Goal: Transaction & Acquisition: Book appointment/travel/reservation

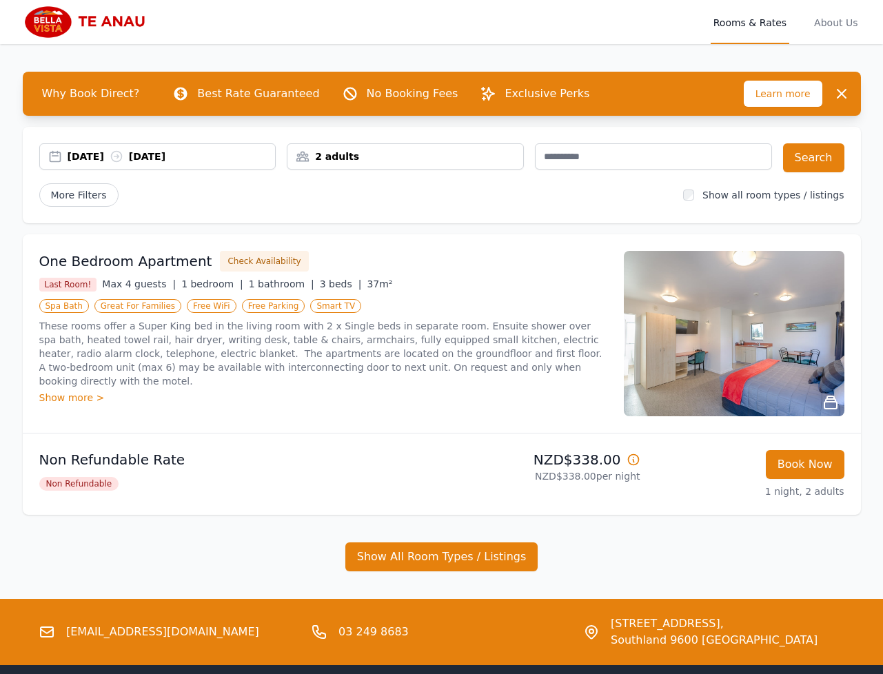
click at [79, 151] on div "[DATE] [DATE]" at bounding box center [172, 157] width 208 height 14
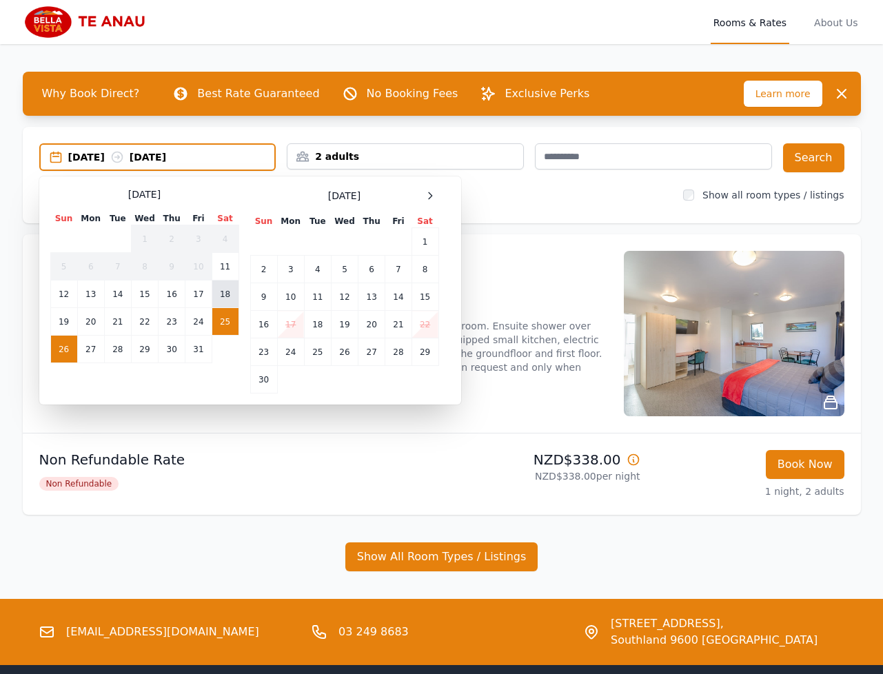
click at [230, 292] on td "18" at bounding box center [225, 294] width 27 height 28
click at [65, 328] on td "19" at bounding box center [63, 322] width 27 height 28
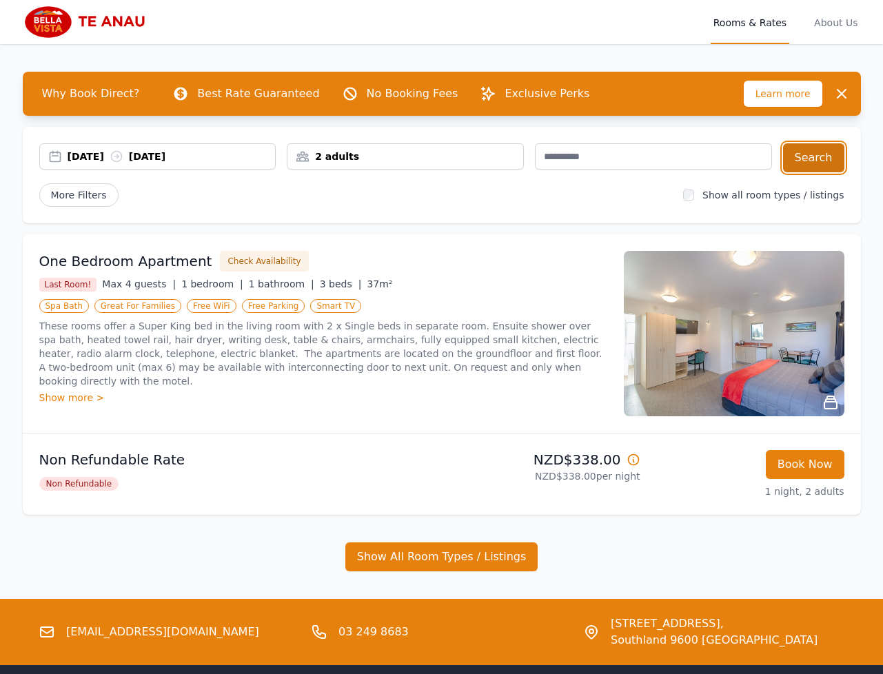
click at [823, 154] on button "Search" at bounding box center [813, 157] width 61 height 29
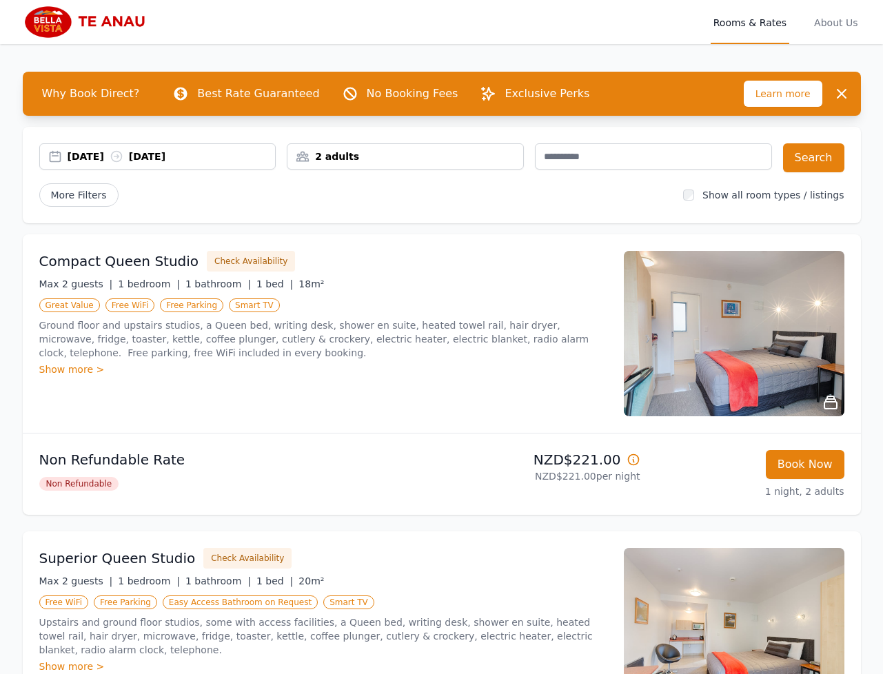
click at [426, 43] on div "Rooms & Rates About Us" at bounding box center [442, 22] width 838 height 44
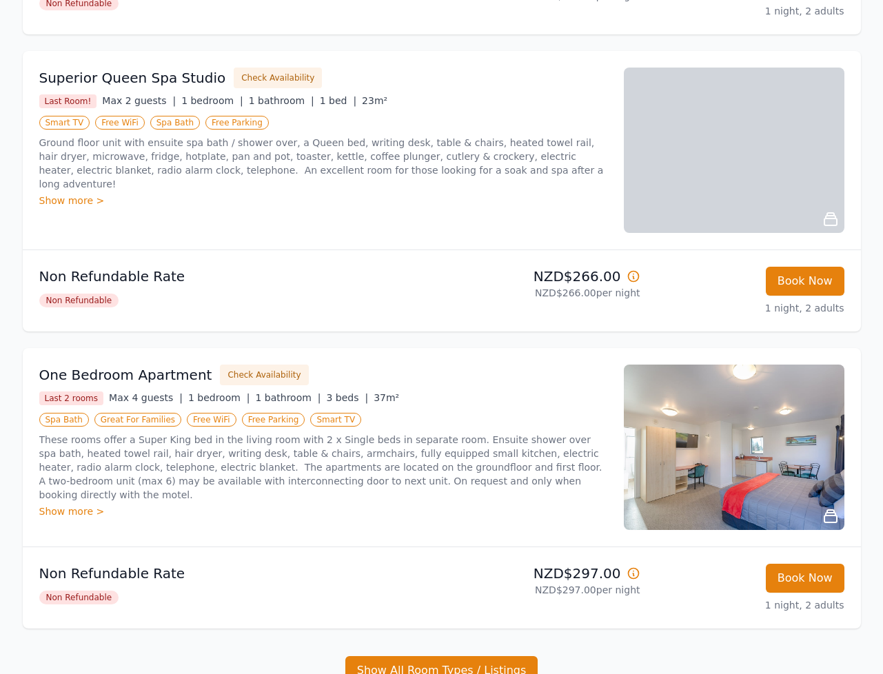
scroll to position [1212, 0]
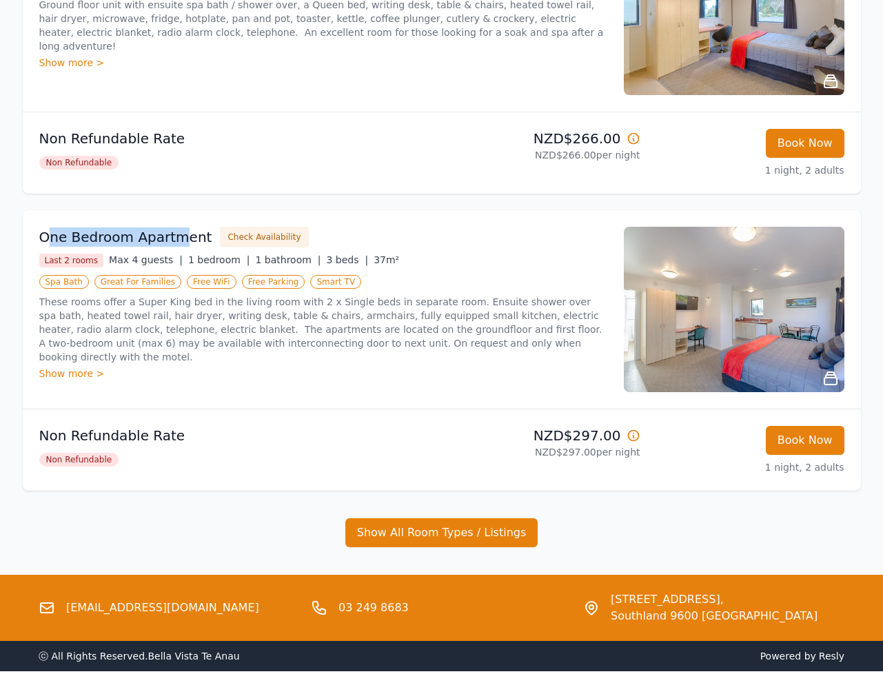
drag, startPoint x: 44, startPoint y: 234, endPoint x: 175, endPoint y: 234, distance: 130.9
click at [175, 234] on h3 "One Bedroom Apartment" at bounding box center [125, 236] width 173 height 19
click at [438, 230] on div "One Bedroom Apartment Check Availability" at bounding box center [323, 237] width 568 height 21
drag, startPoint x: 69, startPoint y: 237, endPoint x: 356, endPoint y: 227, distance: 287.6
click at [130, 236] on h3 "One Bedroom Apartment" at bounding box center [125, 236] width 173 height 19
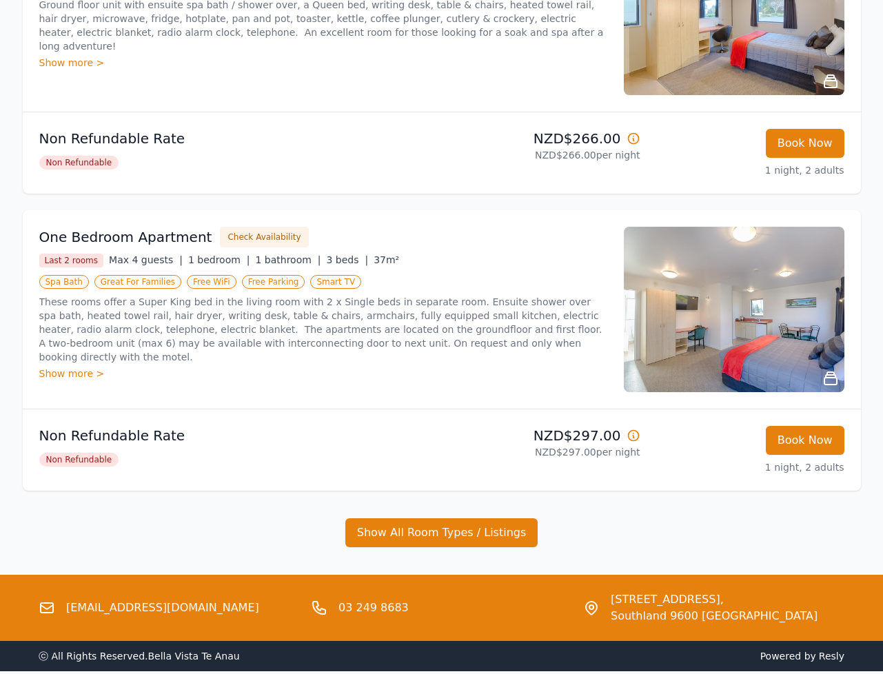
drag, startPoint x: 411, startPoint y: 224, endPoint x: 391, endPoint y: 225, distance: 19.3
click at [410, 224] on div "One Bedroom Apartment Check Availability Last 2 rooms Max 4 guests | 1 bedroom …" at bounding box center [442, 309] width 838 height 198
click at [490, 229] on div "One Bedroom Apartment Check Availability" at bounding box center [323, 237] width 568 height 21
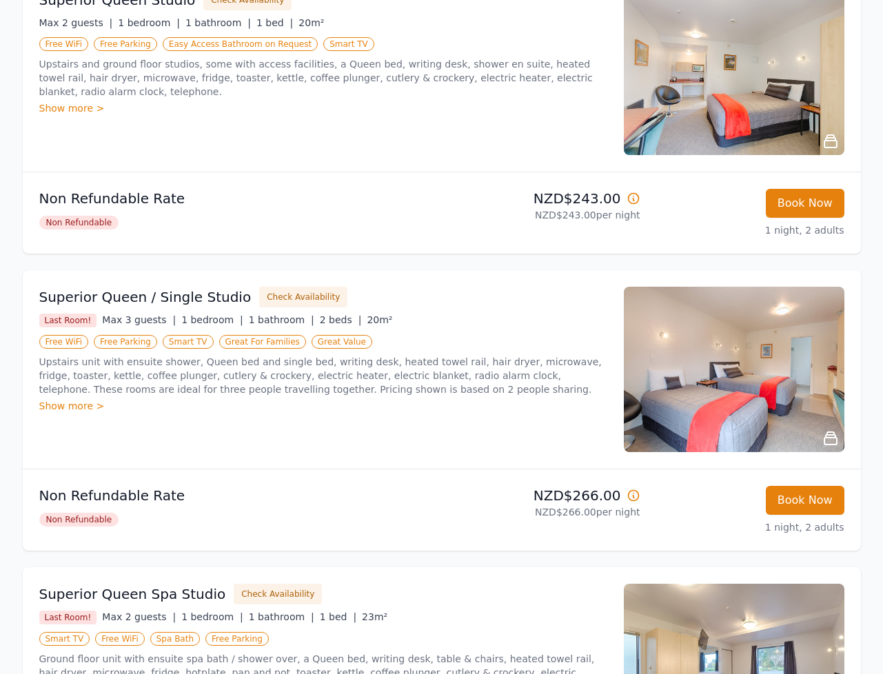
scroll to position [635, 0]
